Goal: Communication & Community: Answer question/provide support

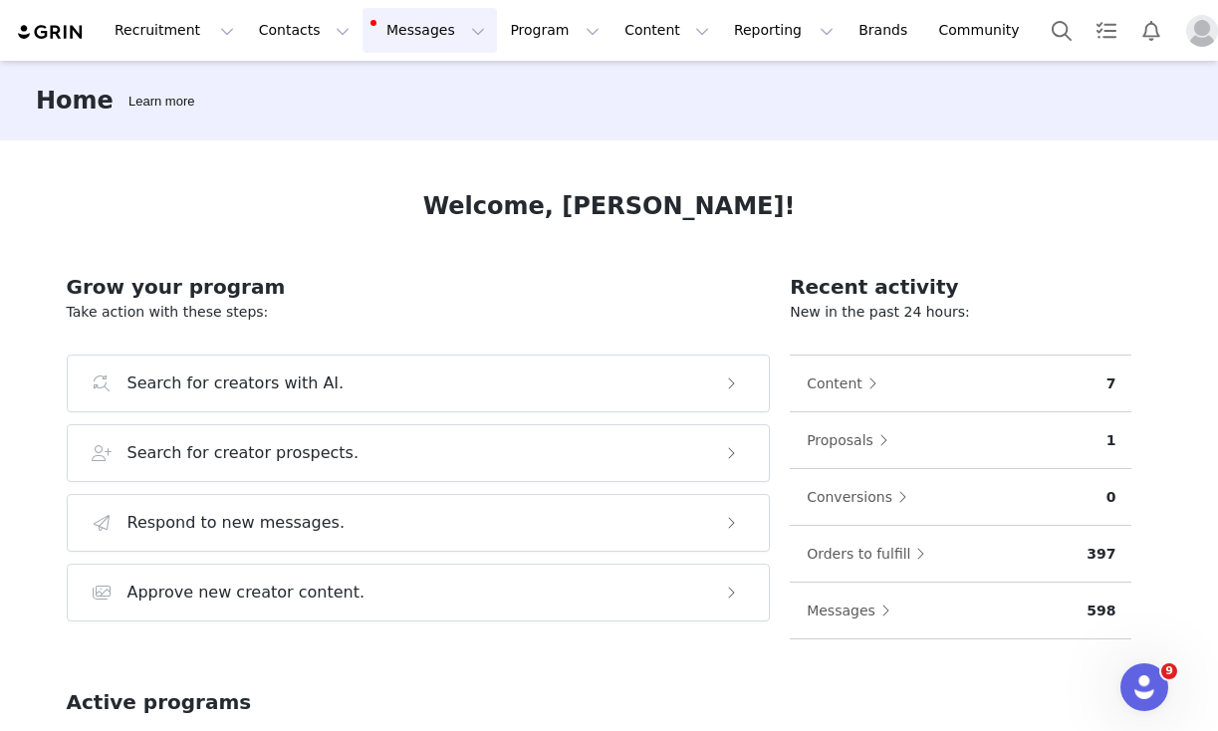
click at [398, 37] on button "Messages Messages" at bounding box center [429, 30] width 134 height 45
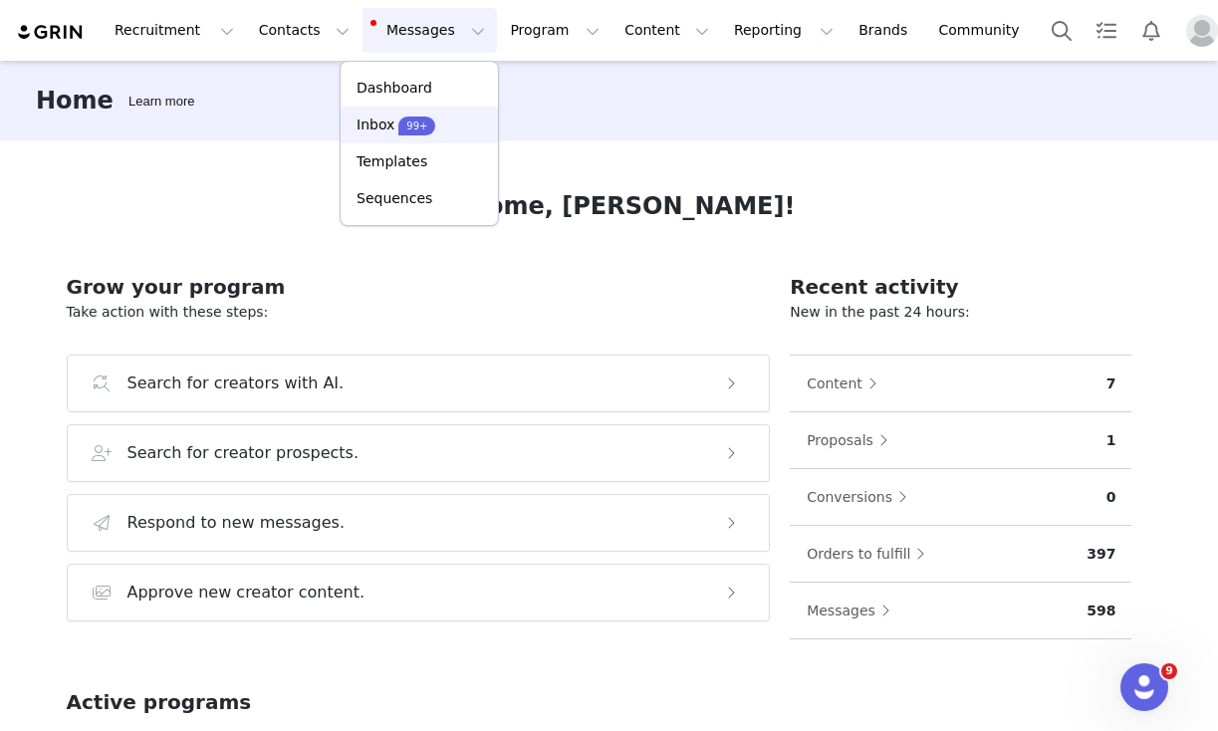
click at [390, 121] on p "Inbox" at bounding box center [376, 125] width 38 height 21
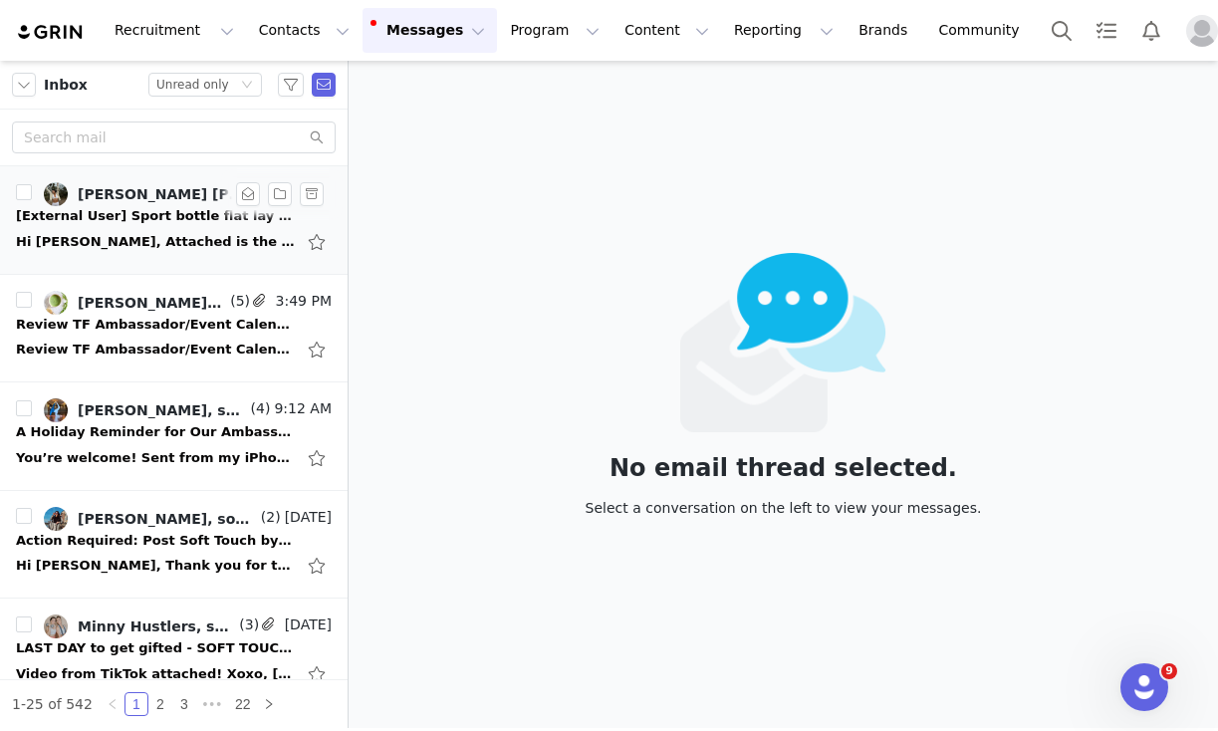
click at [211, 235] on div "Hi [PERSON_NAME], Attached is the photo requested. [PERSON_NAME][GEOGRAPHIC_DAT…" at bounding box center [155, 242] width 279 height 20
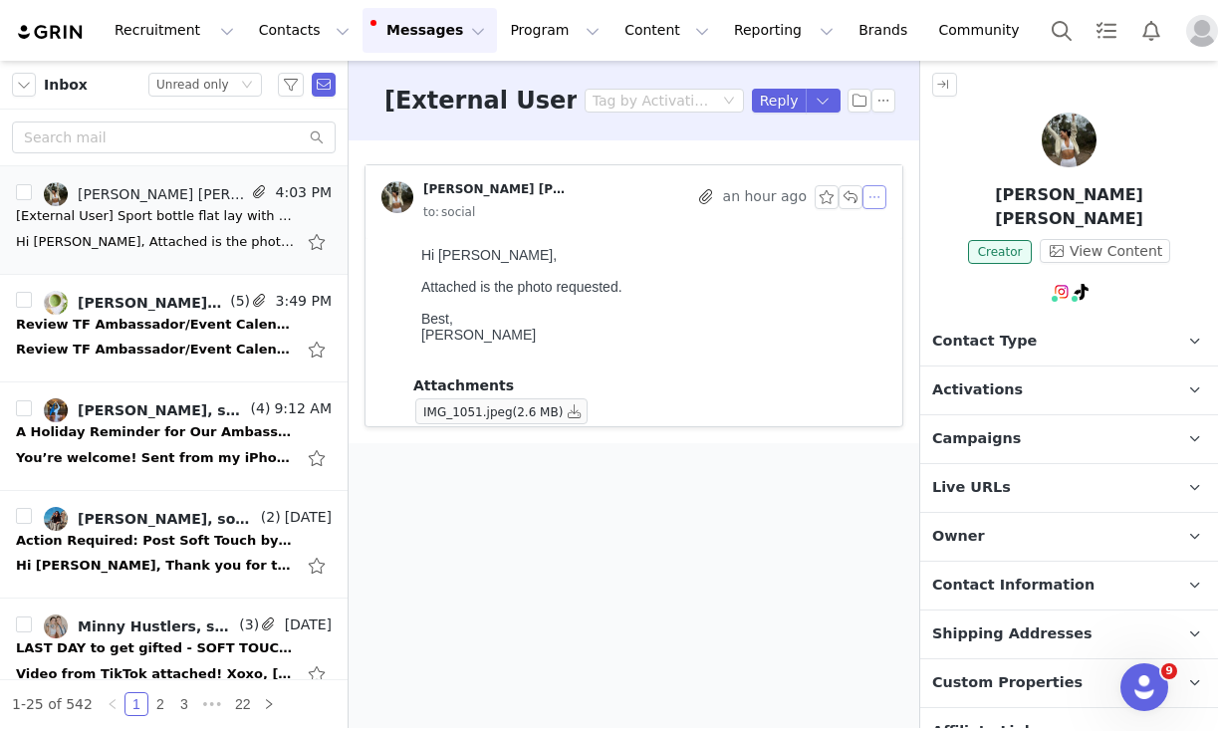
click at [874, 197] on button "button" at bounding box center [874, 197] width 24 height 24
click at [880, 229] on li "Reply All" at bounding box center [904, 233] width 85 height 32
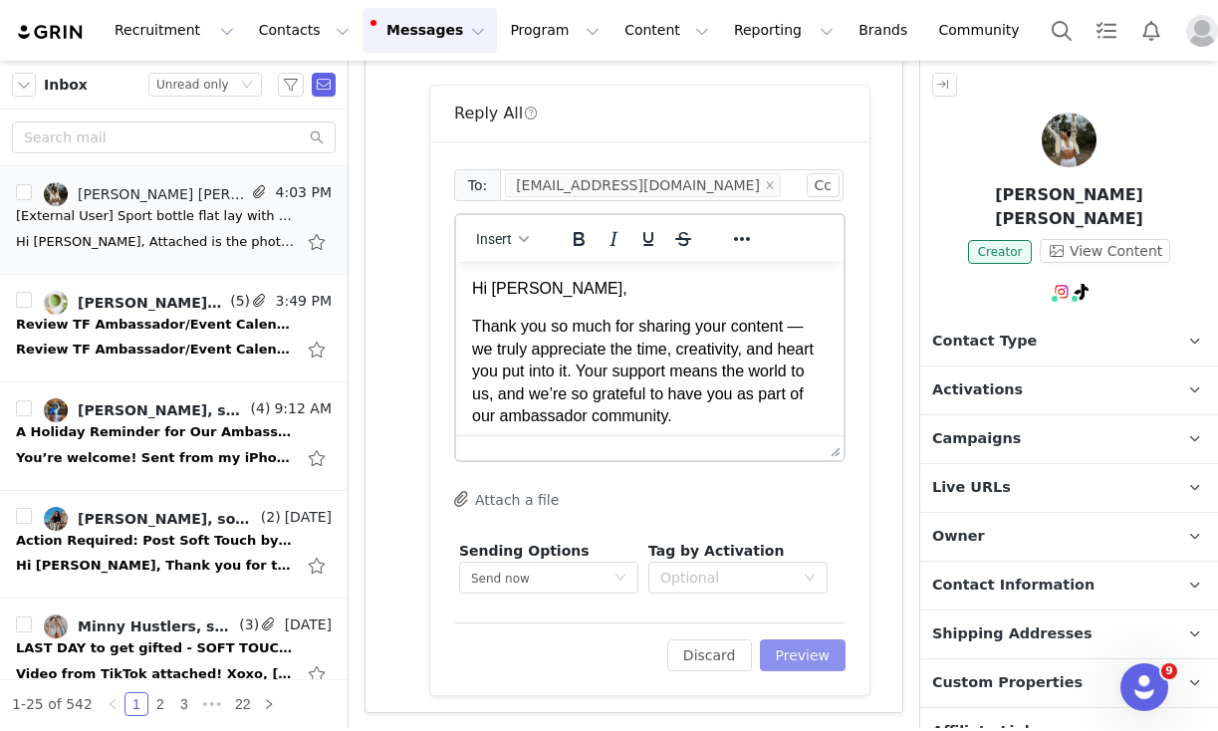
click at [818, 659] on button "Preview" at bounding box center [803, 655] width 87 height 32
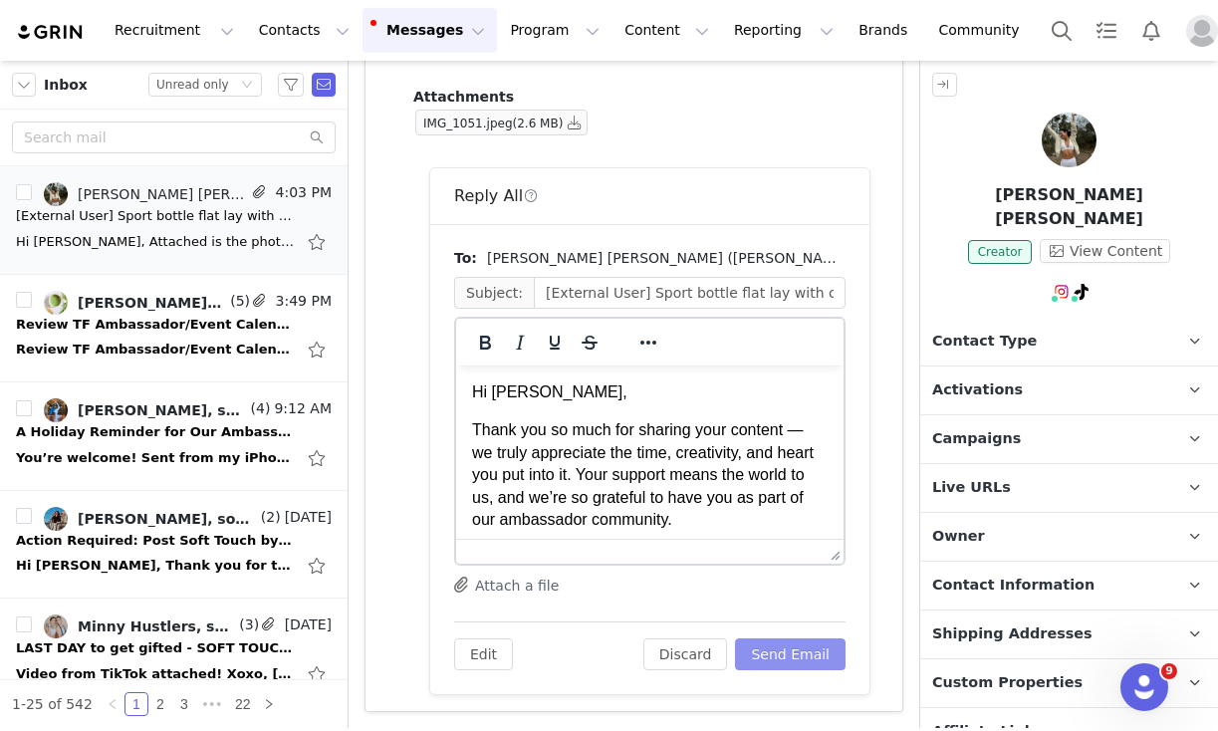
click at [795, 648] on button "Send Email" at bounding box center [790, 654] width 111 height 32
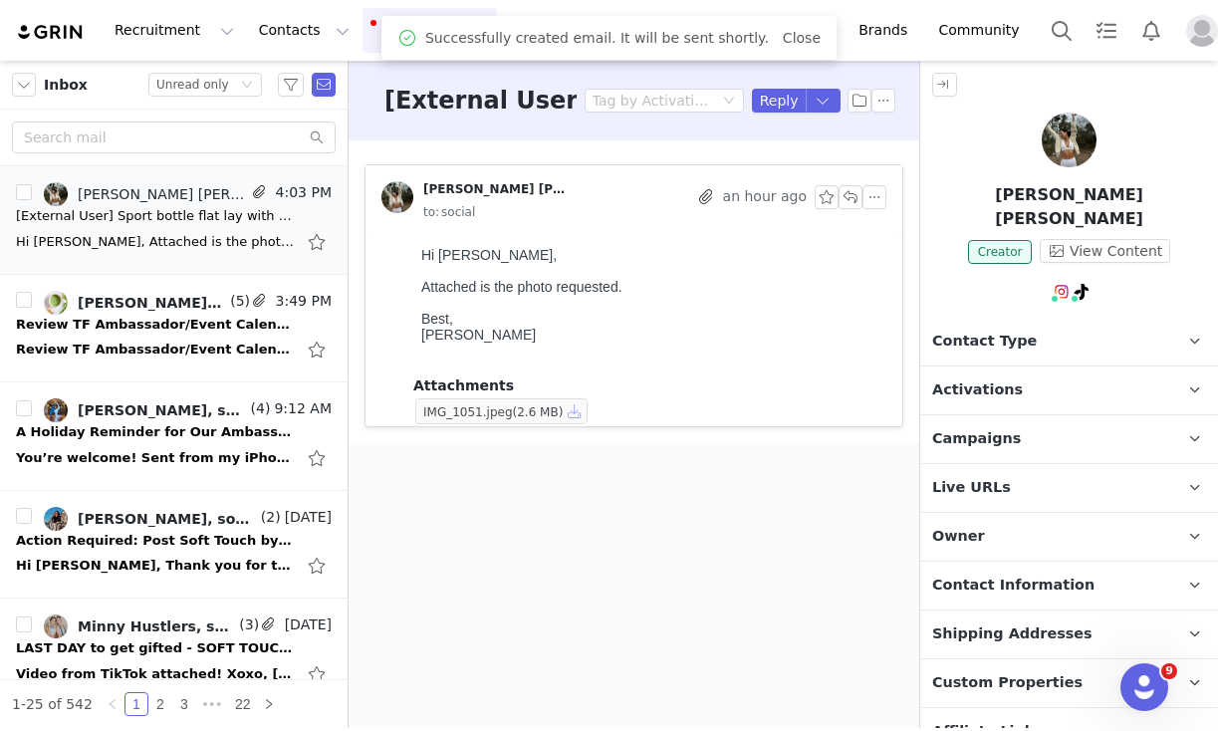
click at [575, 417] on button "button" at bounding box center [575, 411] width 24 height 24
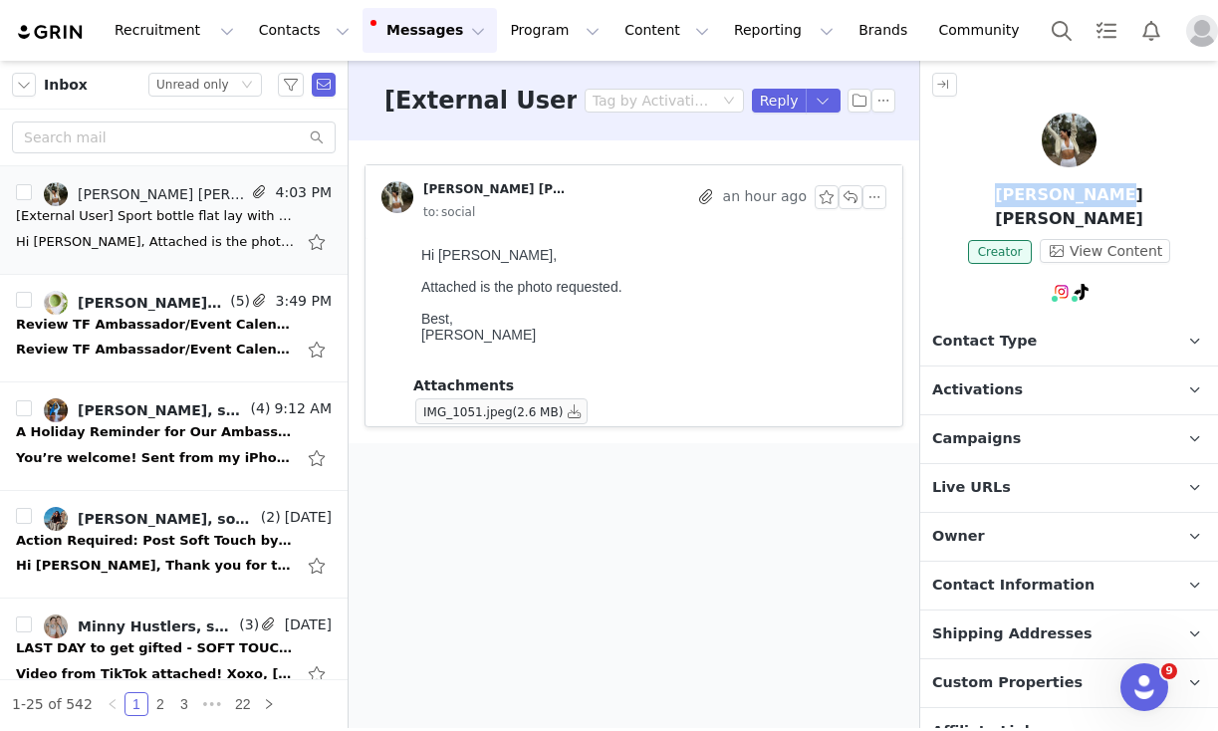
drag, startPoint x: 1002, startPoint y: 194, endPoint x: 1151, endPoint y: 200, distance: 149.5
click at [1151, 200] on p "[PERSON_NAME] [PERSON_NAME]" at bounding box center [1069, 207] width 298 height 48
copy p "[PERSON_NAME] [PERSON_NAME]"
click at [161, 351] on div "Review TF Ambassador/Event Calendar [PERSON_NAME] has accepted this invitation.…" at bounding box center [155, 350] width 279 height 20
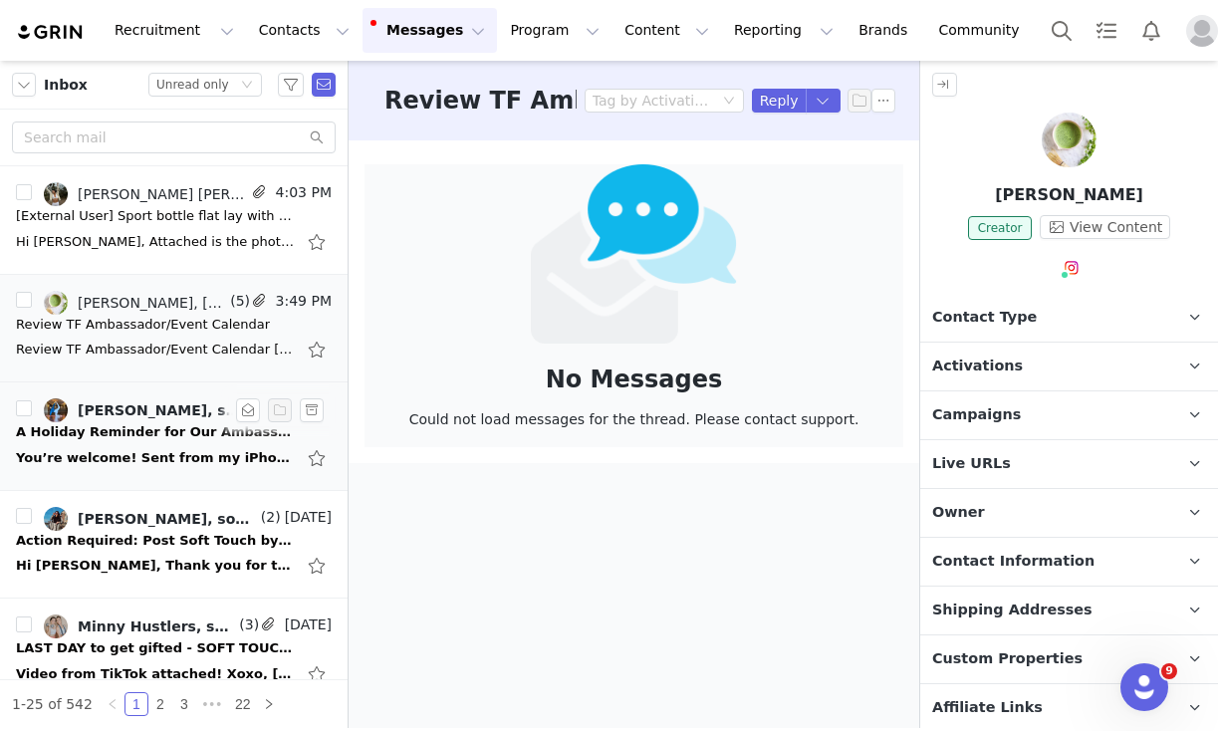
click at [170, 454] on div "You’re welcome! Sent from my iPhone On [DATE] 4:33 PM, social <[EMAIL_ADDRESS][…" at bounding box center [155, 458] width 279 height 20
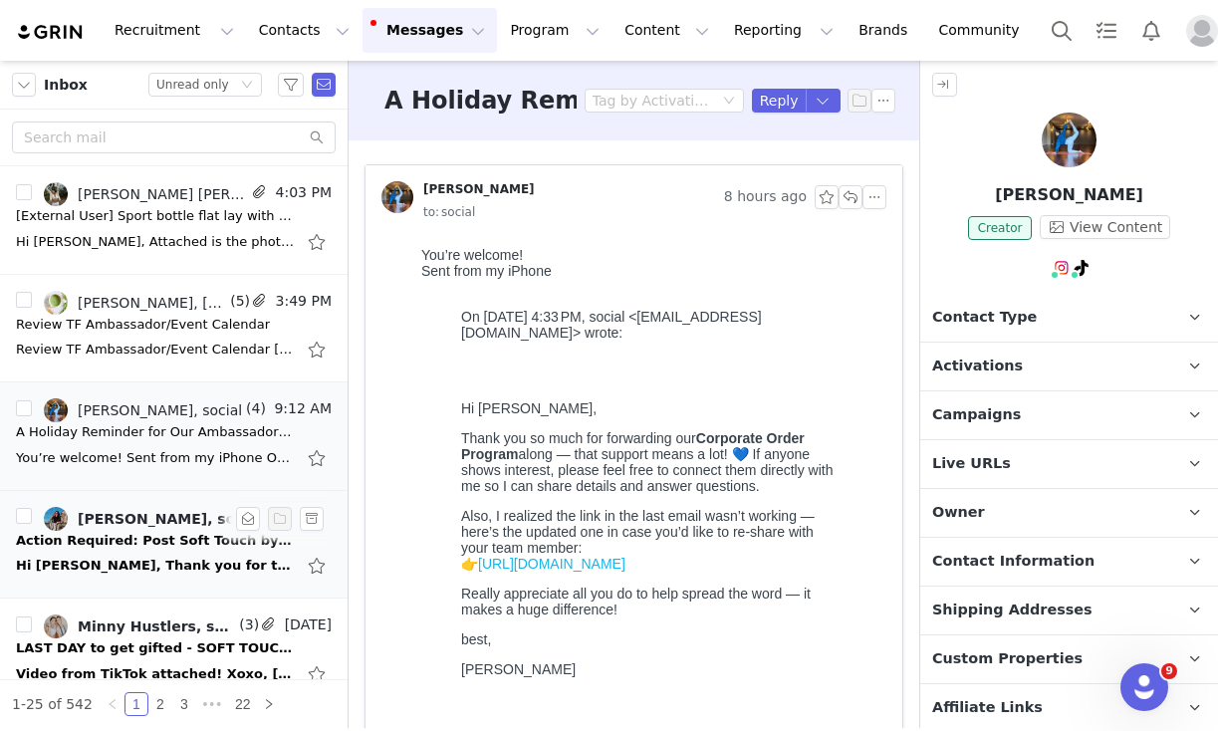
click at [159, 560] on div "Hi [PERSON_NAME], Thank you for the reminder. I posted mine this week. 💕🌸 Love …" at bounding box center [155, 566] width 279 height 20
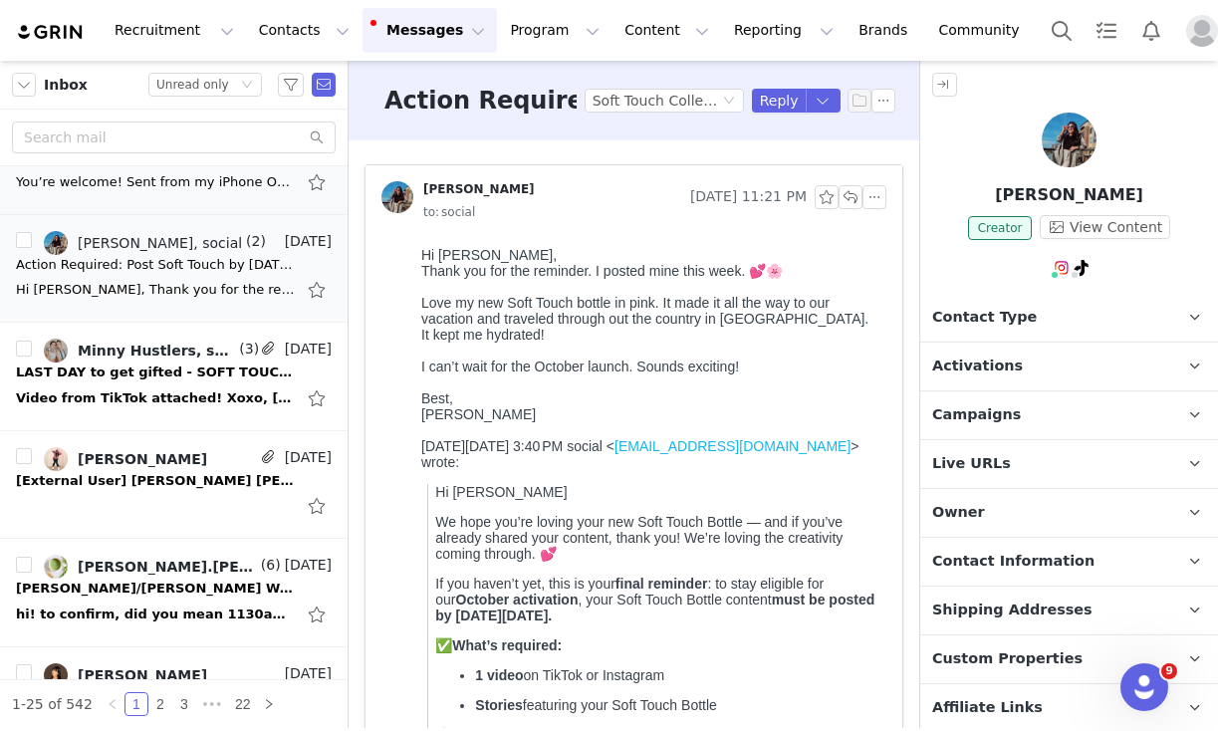
scroll to position [278, 0]
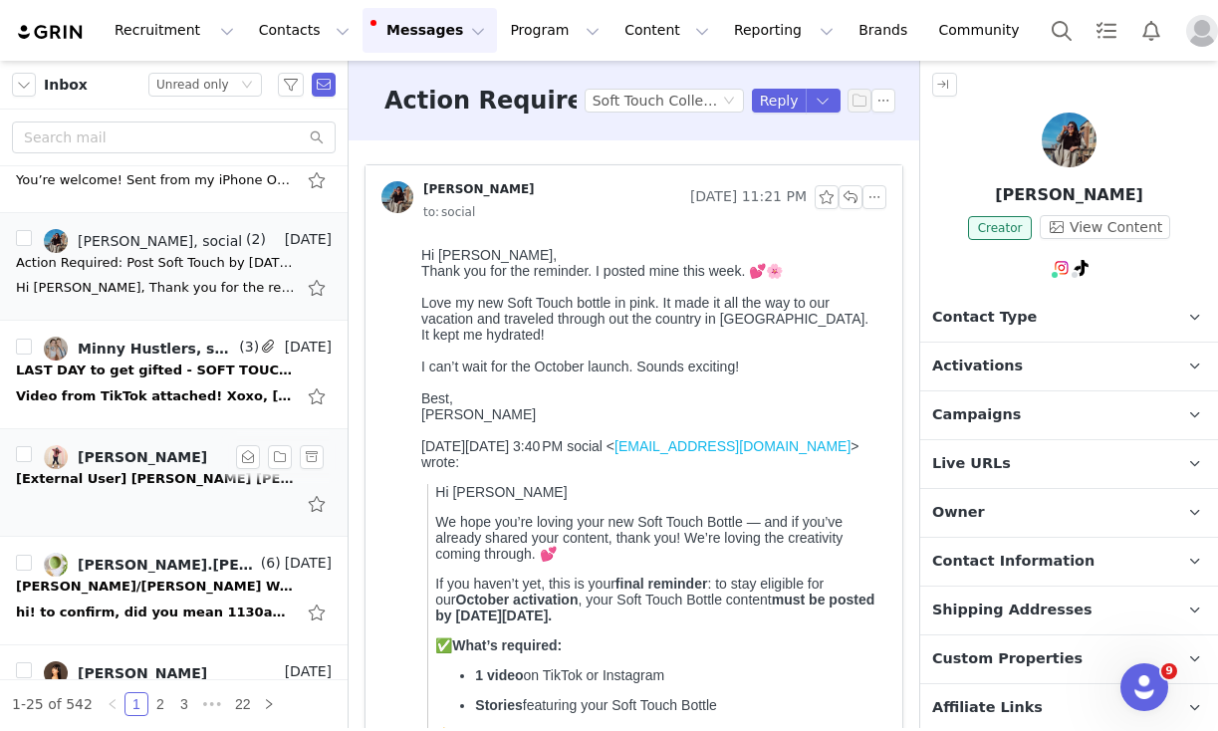
click at [150, 512] on div at bounding box center [174, 504] width 316 height 32
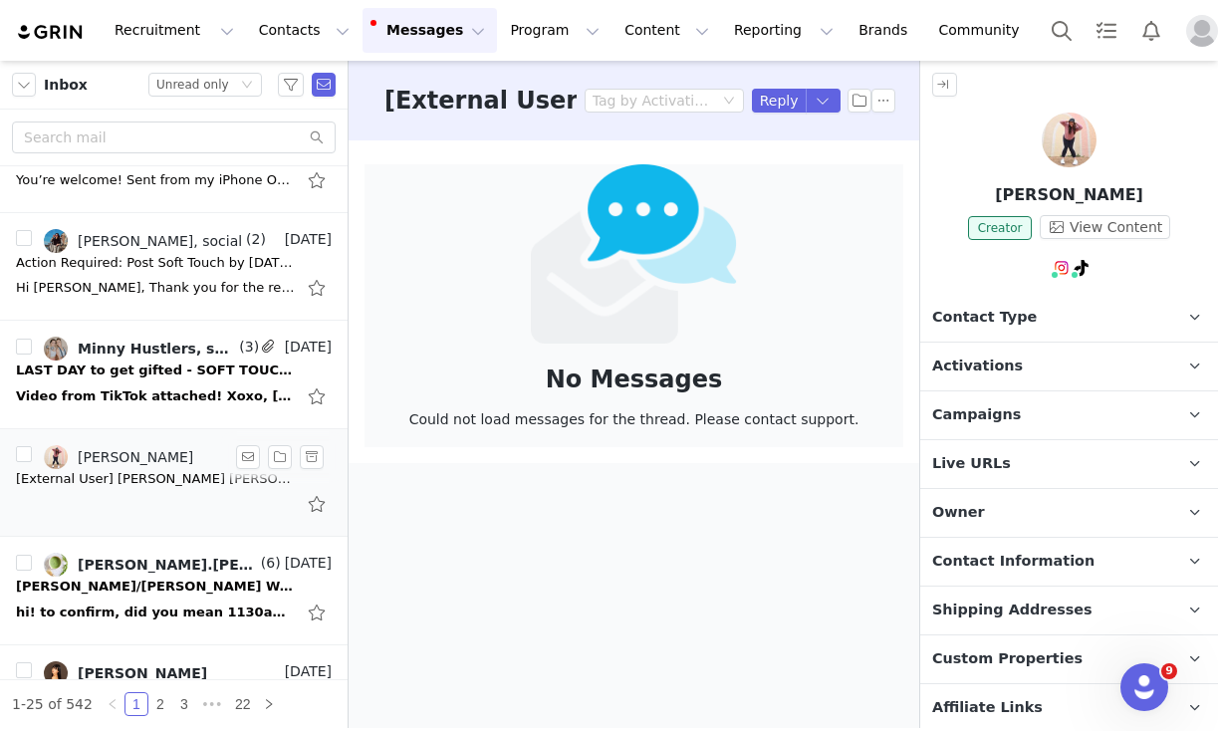
click at [171, 506] on div at bounding box center [174, 504] width 316 height 32
